Goal: Information Seeking & Learning: Learn about a topic

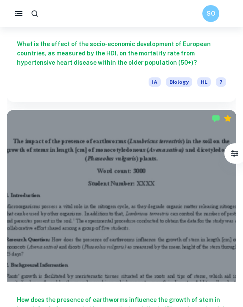
scroll to position [411, 0]
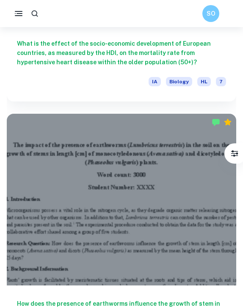
click at [101, 60] on h6 "What is the effect of the socio-economic development of European countries, as …" at bounding box center [121, 53] width 209 height 28
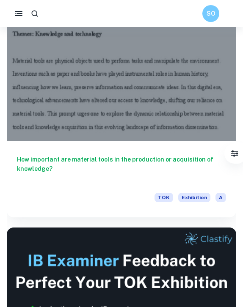
scroll to position [555, 0]
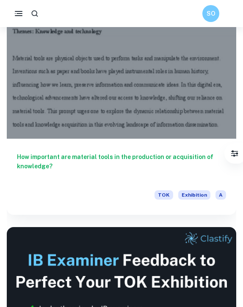
click at [93, 146] on div "How important are material tools in the production or acquisition of knowledge?…" at bounding box center [121, 177] width 229 height 76
